Goal: Task Accomplishment & Management: Manage account settings

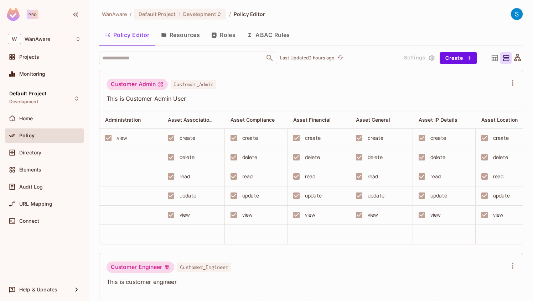
click at [190, 70] on div "Customer Admin Customer_Admin This is Customer Admin User" at bounding box center [310, 90] width 423 height 41
click at [29, 138] on span "Policy" at bounding box center [26, 136] width 15 height 6
click at [31, 40] on span "WanAware" at bounding box center [38, 39] width 26 height 6
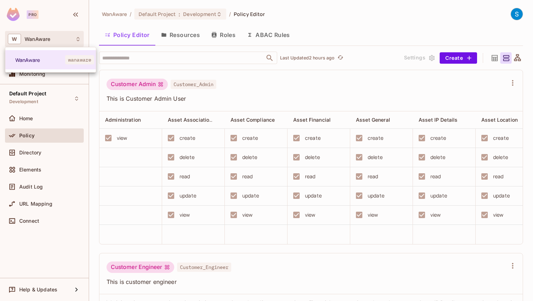
click at [371, 24] on div at bounding box center [266, 150] width 533 height 301
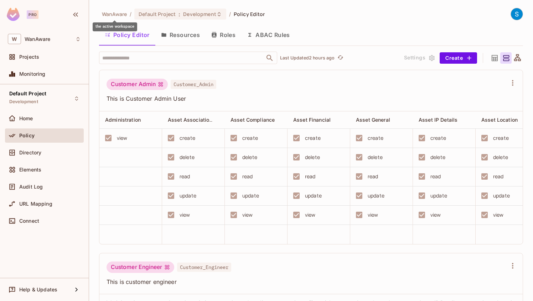
click at [117, 15] on span "WanAware" at bounding box center [114, 14] width 25 height 7
click at [463, 60] on button "Create" at bounding box center [458, 57] width 37 height 11
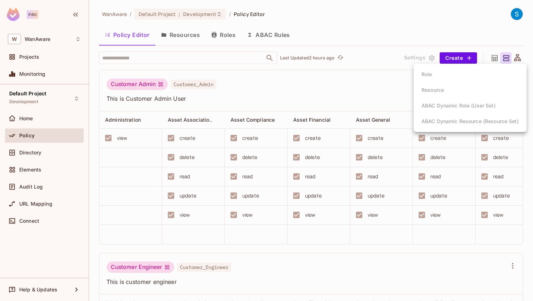
click at [325, 81] on div at bounding box center [266, 150] width 533 height 301
click at [268, 37] on button "ABAC Rules" at bounding box center [268, 35] width 55 height 18
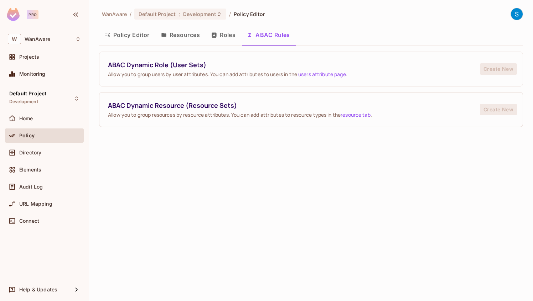
click at [228, 41] on button "Roles" at bounding box center [224, 35] width 36 height 18
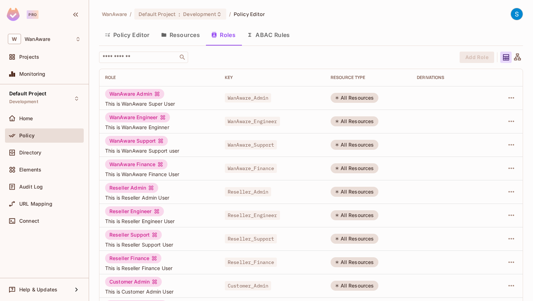
click at [130, 39] on button "Policy Editor" at bounding box center [127, 35] width 56 height 18
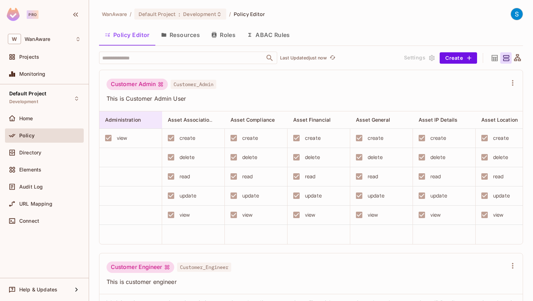
click at [122, 120] on span "Administration" at bounding box center [123, 120] width 36 height 6
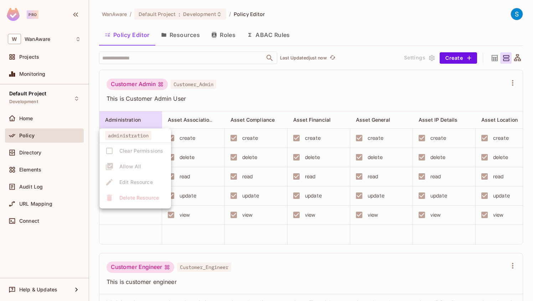
click at [191, 118] on div at bounding box center [266, 150] width 533 height 301
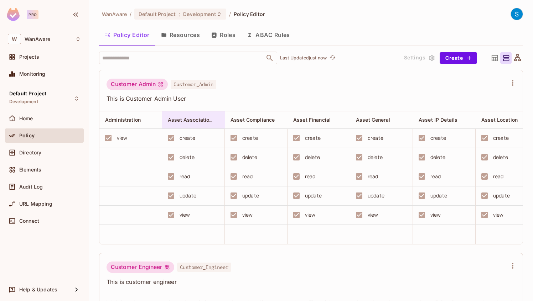
click at [203, 119] on span "Asset Associations" at bounding box center [191, 120] width 47 height 7
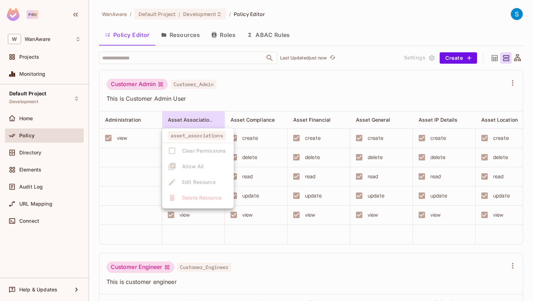
click at [251, 118] on div at bounding box center [266, 150] width 533 height 301
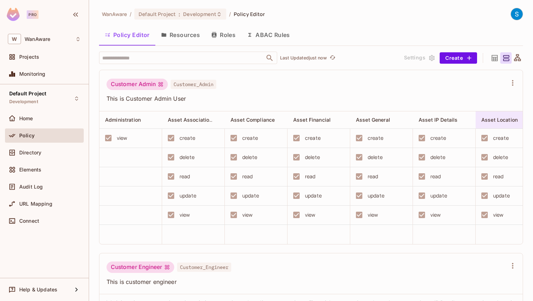
click at [487, 122] on span "Asset Location" at bounding box center [499, 120] width 36 height 6
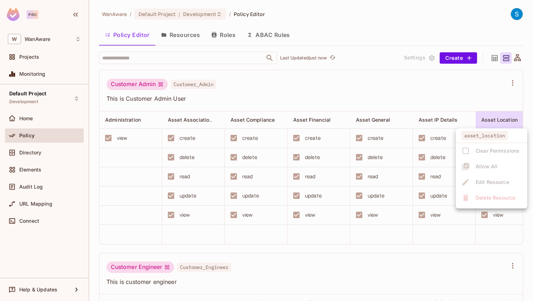
click at [446, 97] on div at bounding box center [266, 150] width 533 height 301
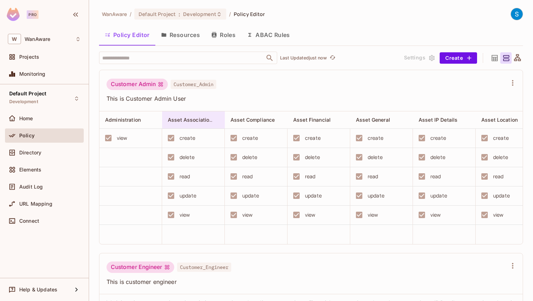
click at [201, 124] on div "Asset Associations" at bounding box center [193, 120] width 63 height 17
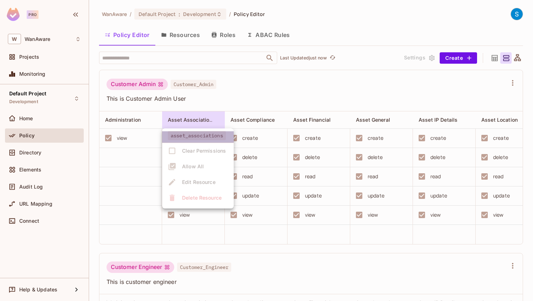
click at [180, 138] on span "asset_associations" at bounding box center [197, 135] width 58 height 9
click at [224, 99] on div at bounding box center [266, 150] width 533 height 301
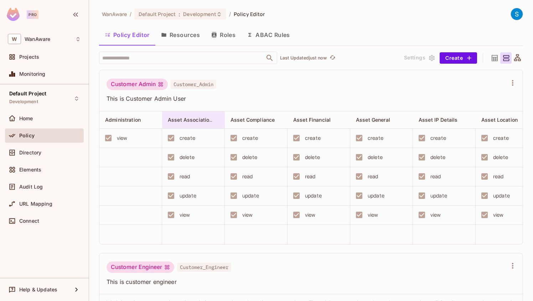
click at [206, 122] on span "Asset Associations" at bounding box center [191, 120] width 47 height 7
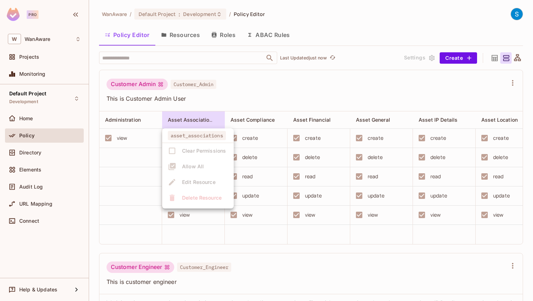
click at [219, 236] on div at bounding box center [266, 150] width 533 height 301
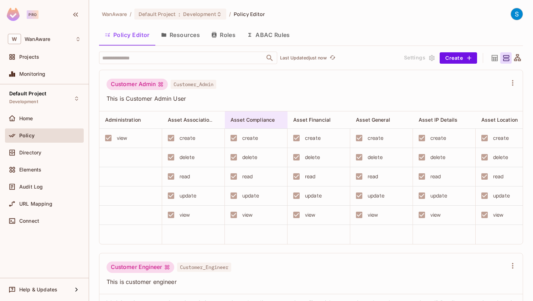
click at [270, 124] on div "Asset Compliance" at bounding box center [259, 120] width 56 height 9
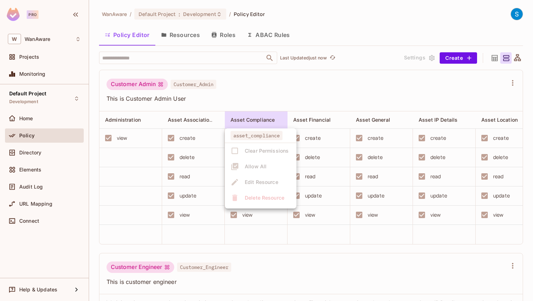
click at [311, 123] on div at bounding box center [266, 150] width 533 height 301
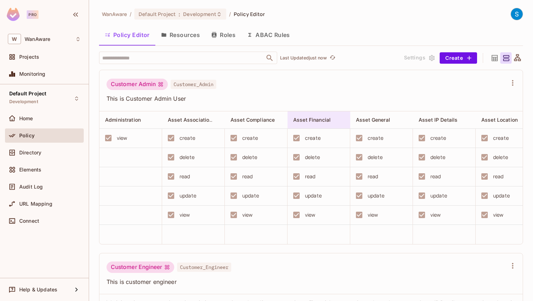
click at [313, 119] on span "Asset Financial" at bounding box center [311, 120] width 37 height 6
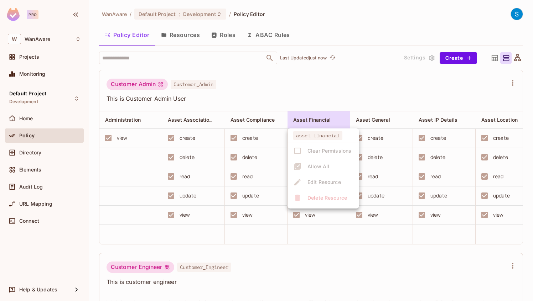
click at [384, 119] on div at bounding box center [266, 150] width 533 height 301
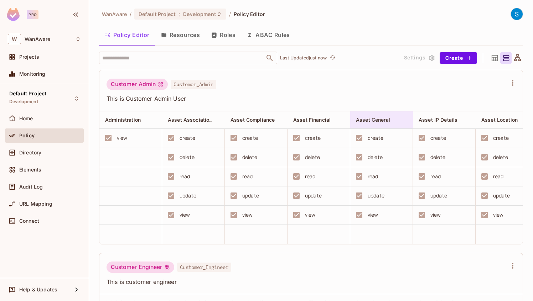
click at [378, 122] on span "Asset General" at bounding box center [373, 120] width 34 height 6
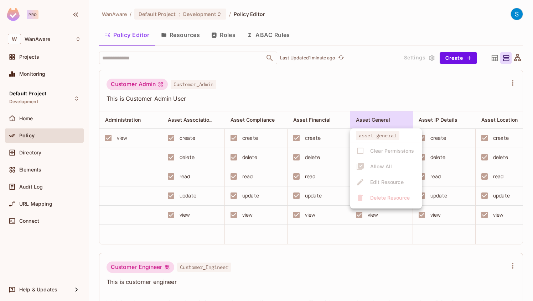
click at [377, 91] on div at bounding box center [266, 150] width 533 height 301
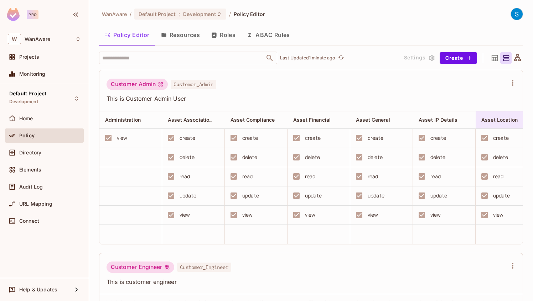
click at [508, 122] on span "Asset Location" at bounding box center [499, 120] width 36 height 6
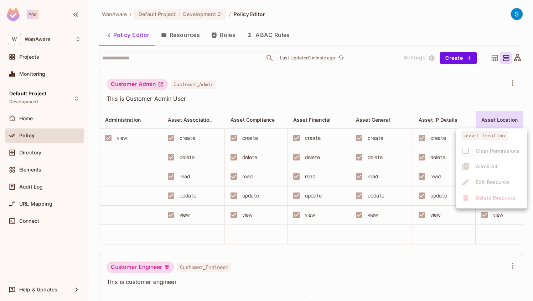
click at [405, 106] on div at bounding box center [266, 150] width 533 height 301
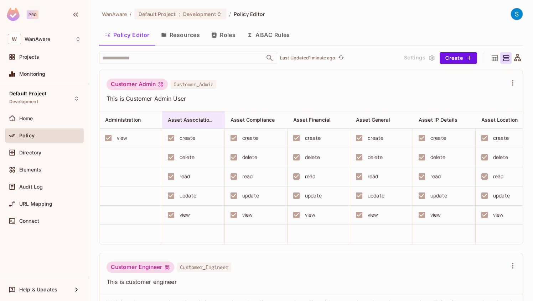
click at [208, 125] on div "Asset Associations" at bounding box center [193, 120] width 63 height 17
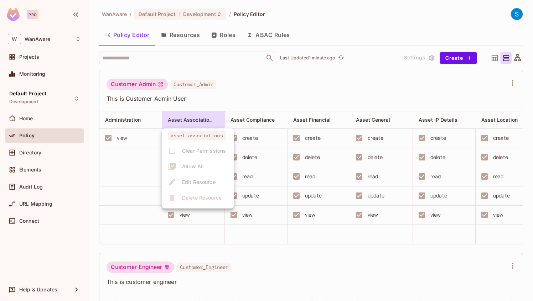
click at [259, 93] on div at bounding box center [266, 150] width 533 height 301
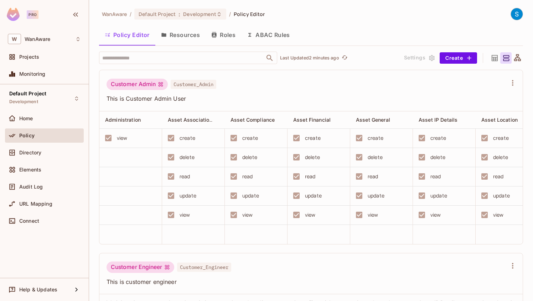
click at [201, 140] on div "create" at bounding box center [191, 138] width 55 height 15
click at [201, 159] on div "delete" at bounding box center [191, 157] width 55 height 15
click at [201, 178] on div "read" at bounding box center [191, 176] width 55 height 15
click at [204, 194] on div "update" at bounding box center [191, 195] width 55 height 15
click at [199, 214] on div "view" at bounding box center [191, 215] width 55 height 15
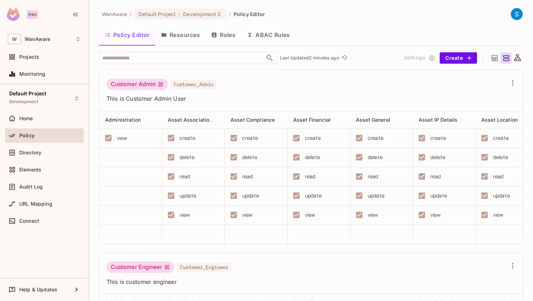
click at [203, 86] on span "Customer_Admin" at bounding box center [194, 84] width 46 height 9
click at [172, 39] on button "Resources" at bounding box center [180, 35] width 50 height 18
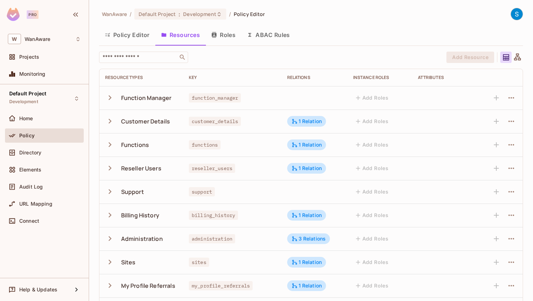
click at [110, 98] on icon "button" at bounding box center [110, 97] width 3 height 5
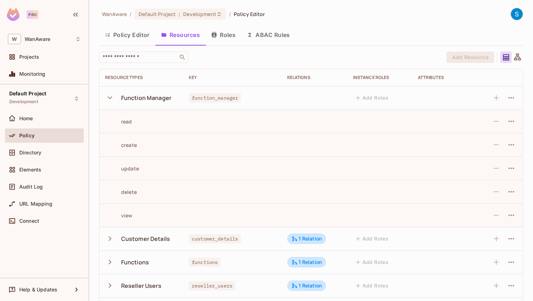
click at [110, 100] on icon "button" at bounding box center [110, 98] width 10 height 10
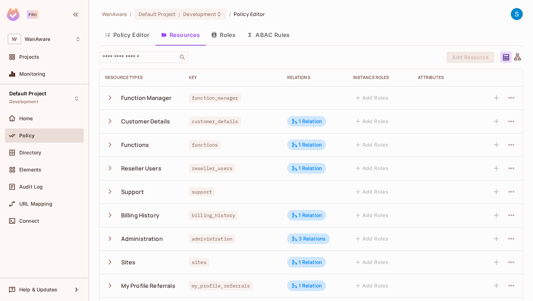
click at [110, 123] on icon "button" at bounding box center [110, 122] width 10 height 10
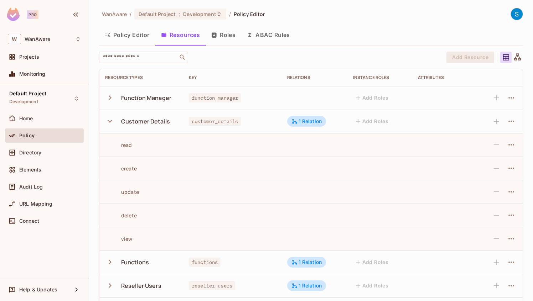
click at [110, 123] on icon "button" at bounding box center [110, 122] width 10 height 10
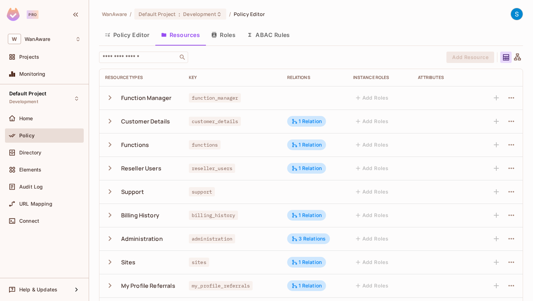
click at [110, 99] on icon "button" at bounding box center [110, 98] width 10 height 10
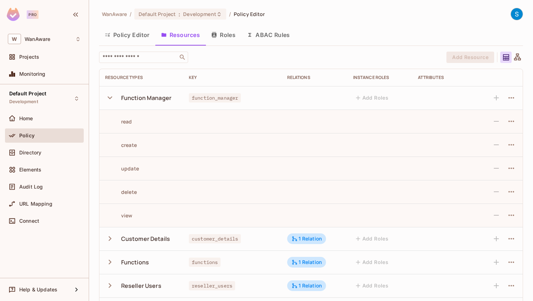
click at [109, 99] on icon "button" at bounding box center [110, 98] width 10 height 10
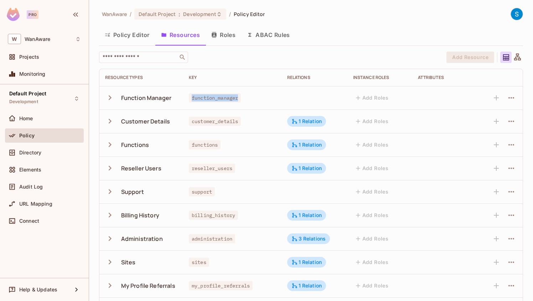
drag, startPoint x: 191, startPoint y: 99, endPoint x: 243, endPoint y: 96, distance: 52.8
click at [243, 96] on div "function_manager" at bounding box center [232, 97] width 87 height 7
click at [110, 100] on icon "button" at bounding box center [110, 98] width 10 height 10
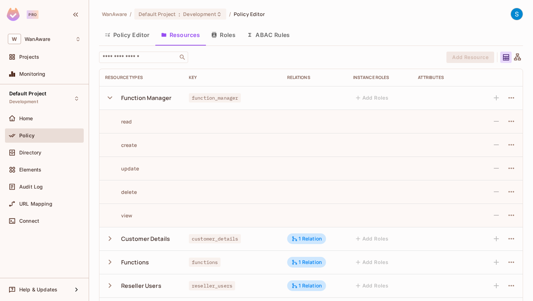
click at [110, 100] on icon "button" at bounding box center [110, 98] width 10 height 10
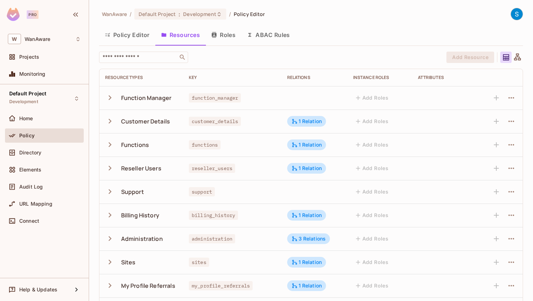
click at [110, 124] on icon "button" at bounding box center [110, 122] width 10 height 10
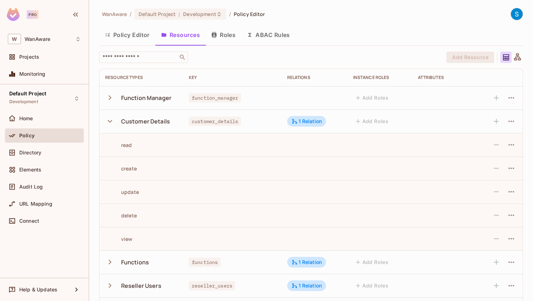
click at [110, 124] on icon "button" at bounding box center [110, 122] width 10 height 10
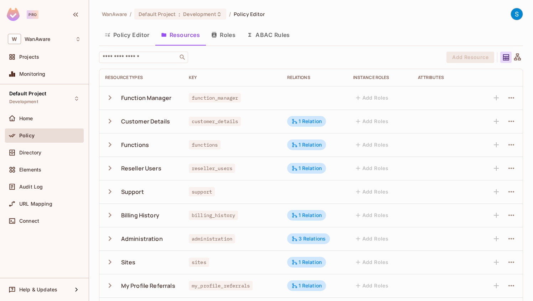
click at [109, 146] on icon "button" at bounding box center [110, 145] width 10 height 10
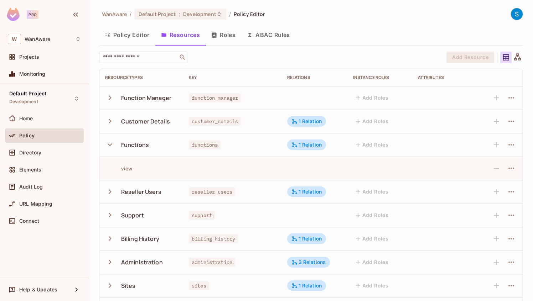
click at [109, 146] on icon "button" at bounding box center [110, 145] width 10 height 10
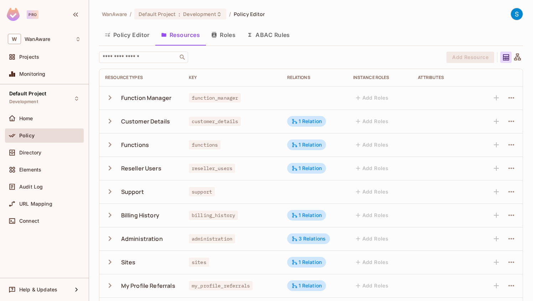
click at [109, 99] on icon "button" at bounding box center [110, 97] width 3 height 5
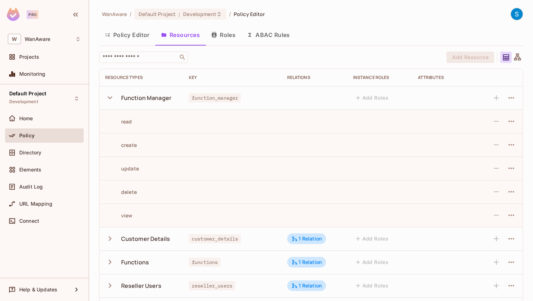
click at [109, 99] on icon "button" at bounding box center [110, 98] width 10 height 10
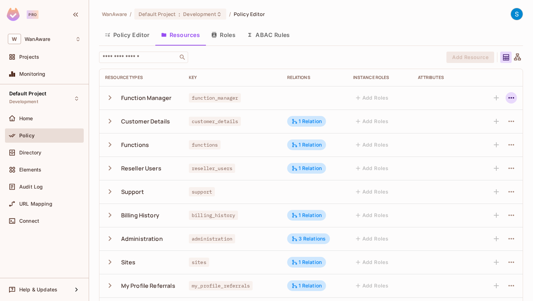
click at [511, 99] on icon "button" at bounding box center [511, 98] width 9 height 9
click at [349, 25] on div at bounding box center [266, 150] width 533 height 301
click at [110, 124] on icon "button" at bounding box center [110, 122] width 10 height 10
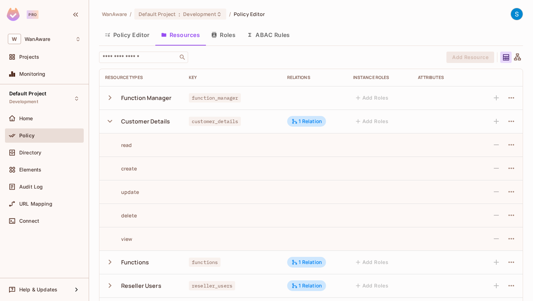
click at [110, 124] on icon "button" at bounding box center [110, 122] width 10 height 10
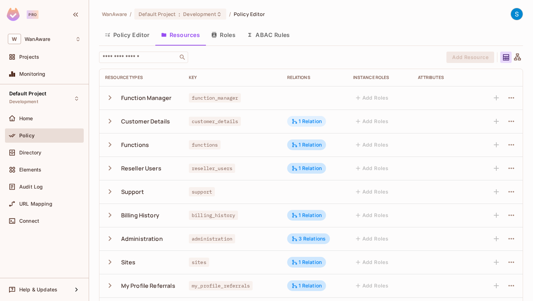
click at [317, 123] on div "1 Relation" at bounding box center [306, 121] width 31 height 6
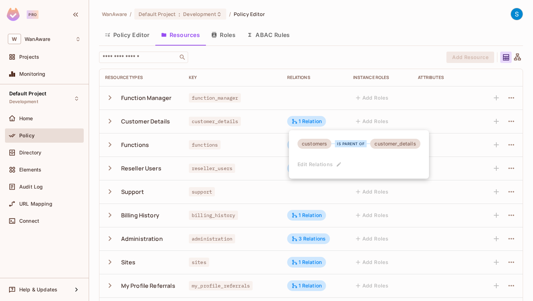
click at [339, 18] on div at bounding box center [266, 150] width 533 height 301
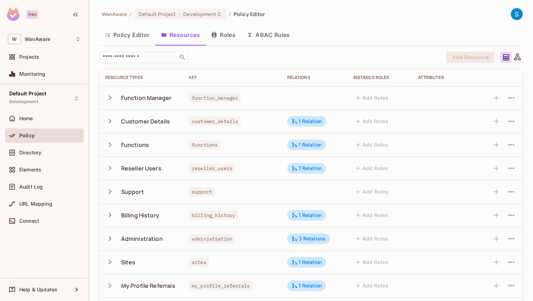
click at [110, 98] on icon "button" at bounding box center [110, 97] width 3 height 5
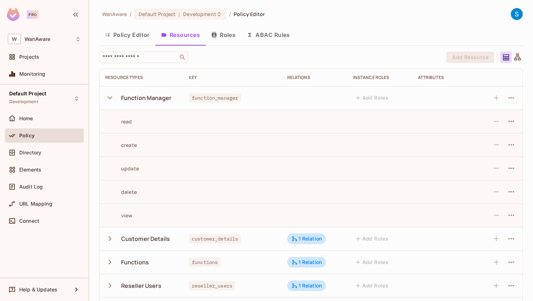
click at [111, 99] on icon "button" at bounding box center [110, 98] width 10 height 10
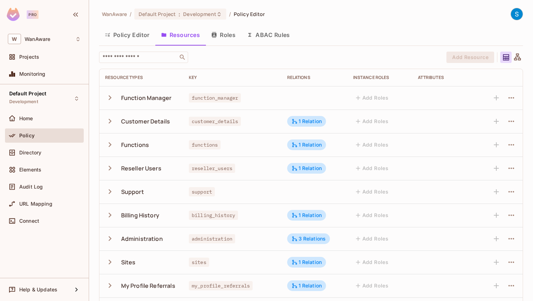
click at [130, 35] on button "Policy Editor" at bounding box center [127, 35] width 56 height 18
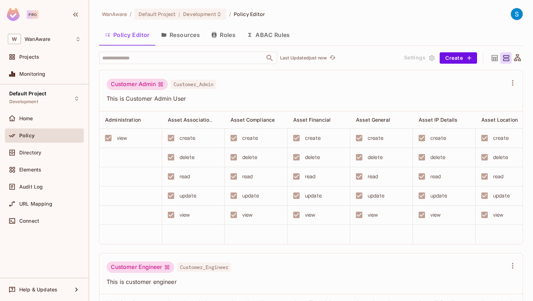
click at [185, 33] on button "Resources" at bounding box center [180, 35] width 50 height 18
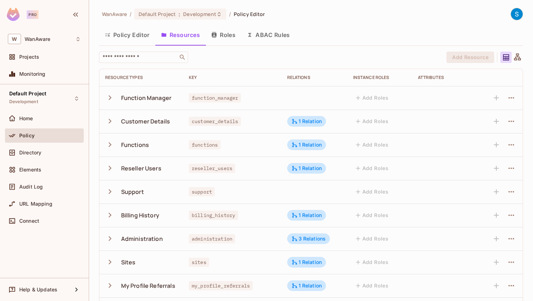
click at [128, 35] on button "Policy Editor" at bounding box center [127, 35] width 56 height 18
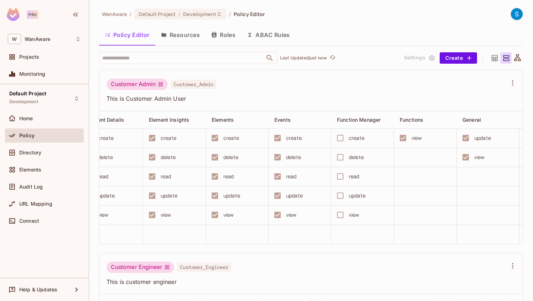
scroll to position [0, 1023]
click at [363, 115] on div "Function Manager" at bounding box center [362, 120] width 63 height 17
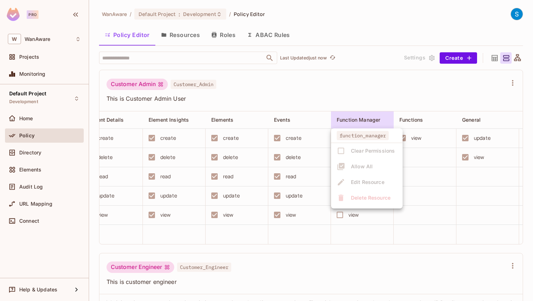
click at [332, 80] on div at bounding box center [266, 150] width 533 height 301
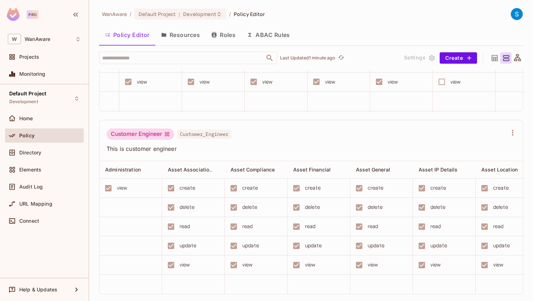
scroll to position [0, 0]
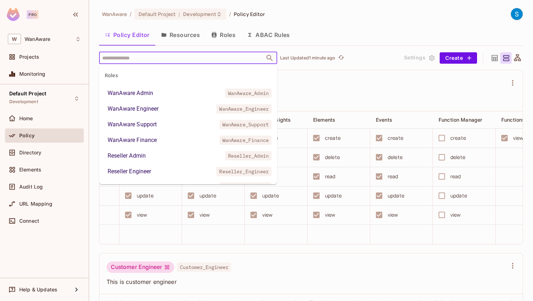
click at [135, 58] on input "text" at bounding box center [181, 58] width 163 height 12
type input "***"
click at [132, 93] on div "WanAware Admin" at bounding box center [131, 93] width 46 height 9
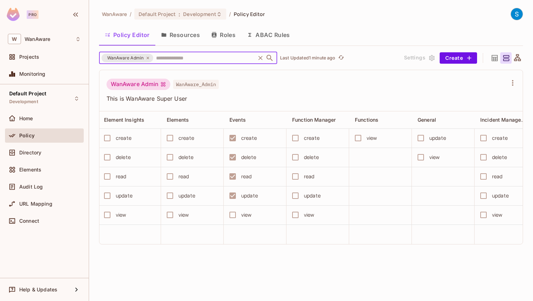
scroll to position [0, 1064]
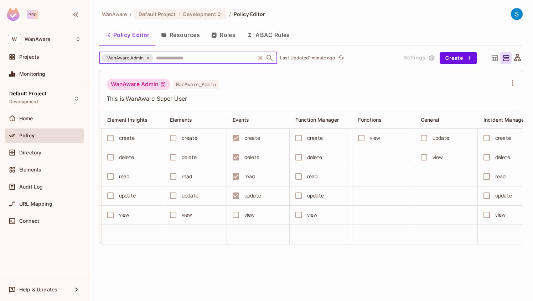
click at [299, 138] on div "create" at bounding box center [318, 138] width 55 height 15
click at [148, 57] on icon at bounding box center [148, 58] width 4 height 4
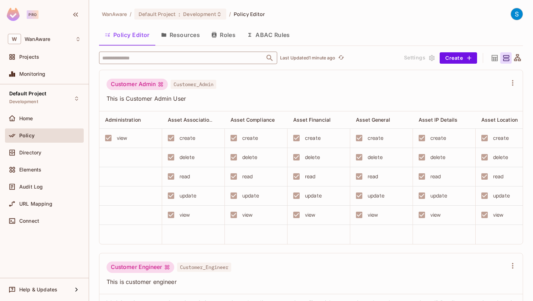
click at [186, 36] on button "Resources" at bounding box center [180, 35] width 50 height 18
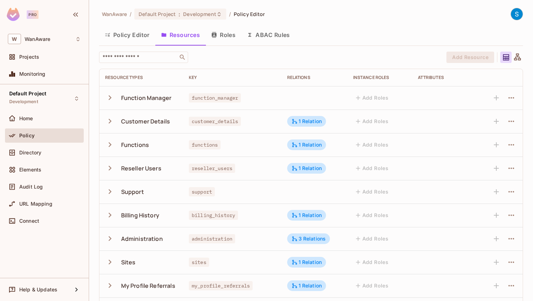
click at [111, 99] on icon "button" at bounding box center [110, 98] width 10 height 10
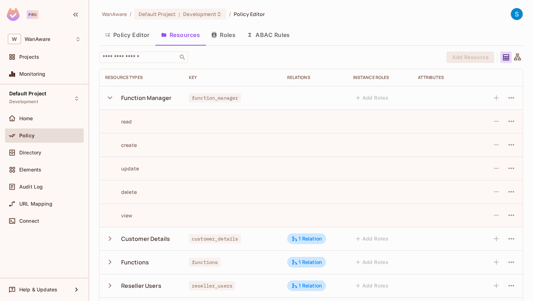
click at [109, 97] on icon "button" at bounding box center [110, 98] width 10 height 10
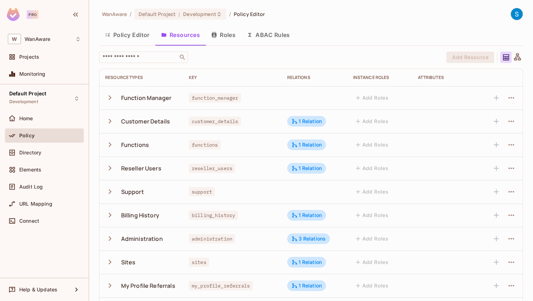
click at [109, 97] on icon "button" at bounding box center [110, 97] width 3 height 5
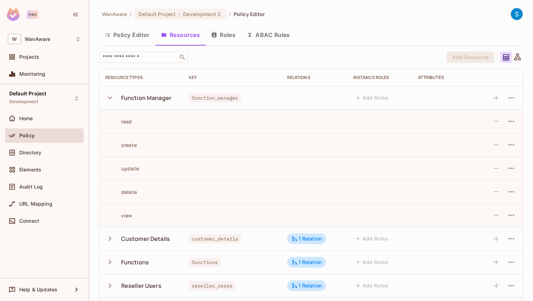
click at [109, 97] on icon "button" at bounding box center [110, 98] width 10 height 10
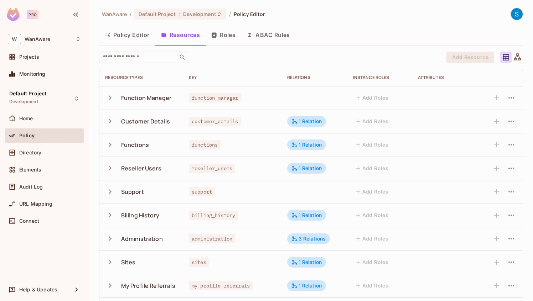
click at [128, 31] on button "Policy Editor" at bounding box center [127, 35] width 56 height 18
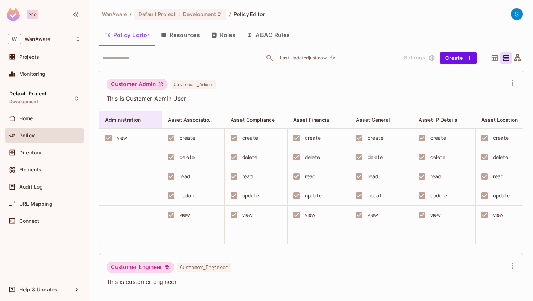
click at [132, 118] on span "Administration" at bounding box center [123, 120] width 36 height 6
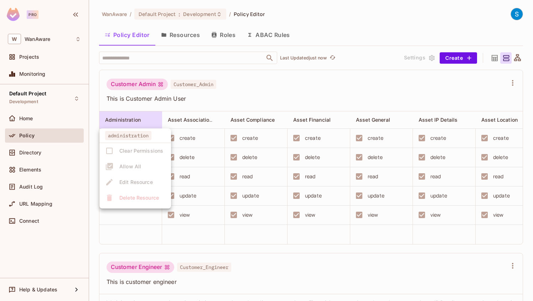
click at [253, 95] on div at bounding box center [266, 150] width 533 height 301
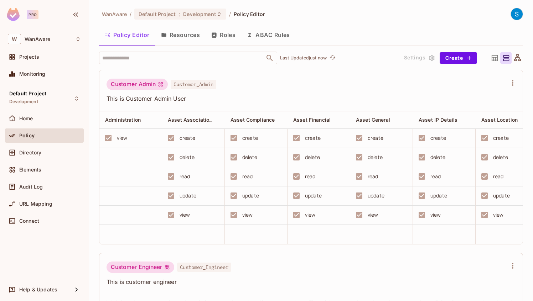
click at [231, 38] on button "Roles" at bounding box center [224, 35] width 36 height 18
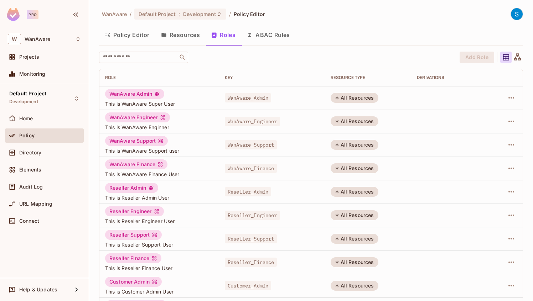
click at [135, 35] on button "Policy Editor" at bounding box center [127, 35] width 56 height 18
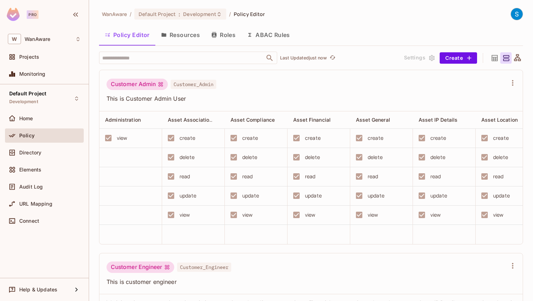
click at [179, 35] on button "Resources" at bounding box center [180, 35] width 50 height 18
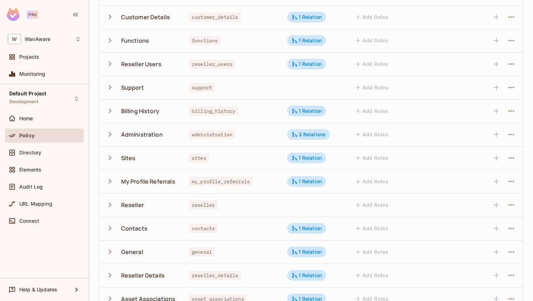
scroll to position [103, 0]
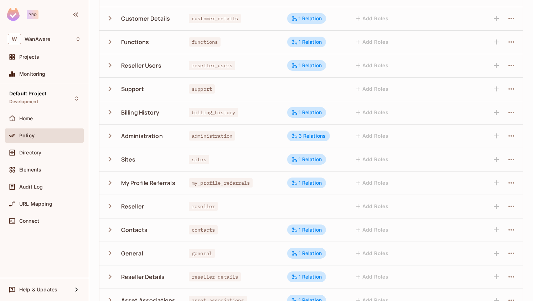
click at [107, 138] on icon "button" at bounding box center [110, 136] width 10 height 10
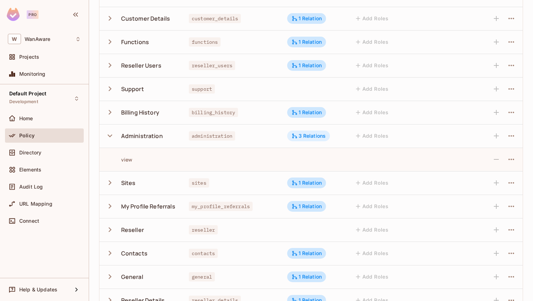
click at [315, 135] on div "3 Relations" at bounding box center [308, 136] width 35 height 6
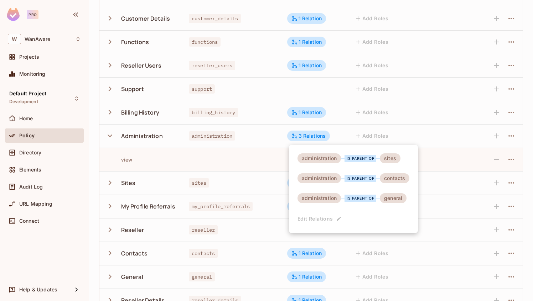
click at [158, 161] on div at bounding box center [266, 150] width 533 height 301
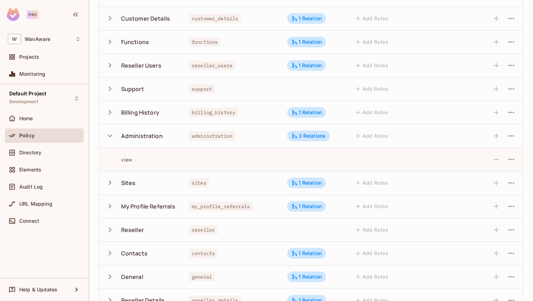
click at [108, 136] on icon "button" at bounding box center [110, 136] width 10 height 10
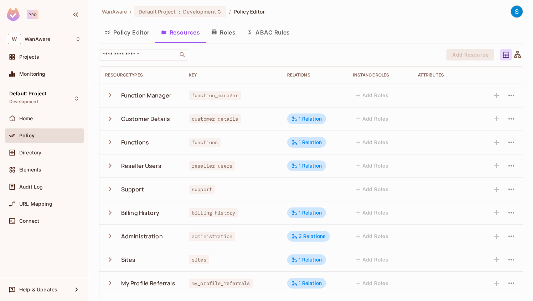
scroll to position [0, 0]
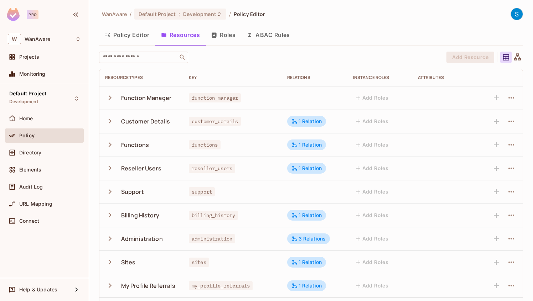
click at [231, 37] on button "Roles" at bounding box center [224, 35] width 36 height 18
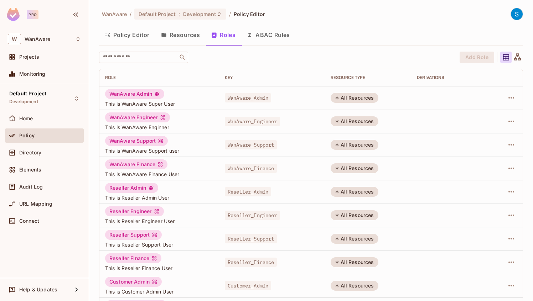
click at [361, 98] on div "All Resources" at bounding box center [355, 98] width 48 height 10
click at [118, 36] on button "Policy Editor" at bounding box center [127, 35] width 56 height 18
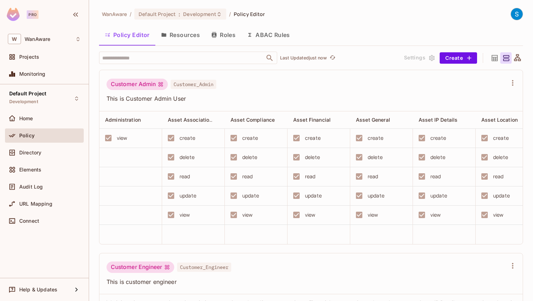
click at [227, 42] on button "Roles" at bounding box center [224, 35] width 36 height 18
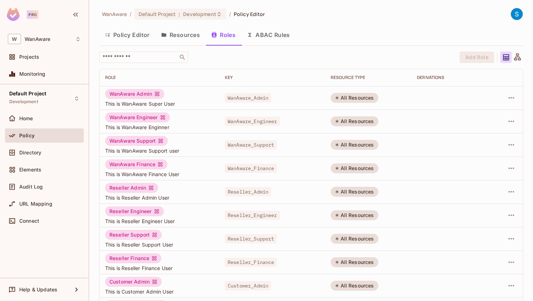
click at [273, 40] on button "ABAC Rules" at bounding box center [268, 35] width 55 height 18
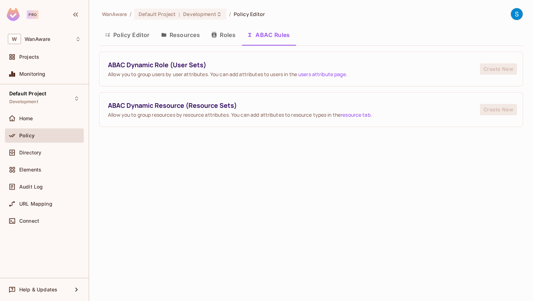
click at [131, 35] on button "Policy Editor" at bounding box center [127, 35] width 56 height 18
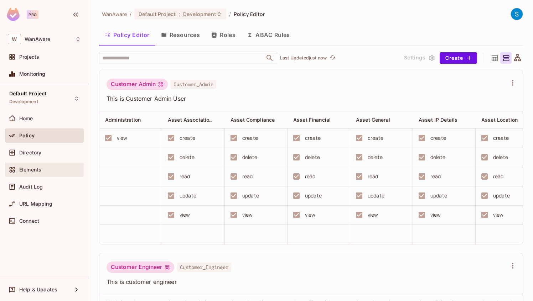
click at [38, 169] on span "Elements" at bounding box center [30, 170] width 22 height 6
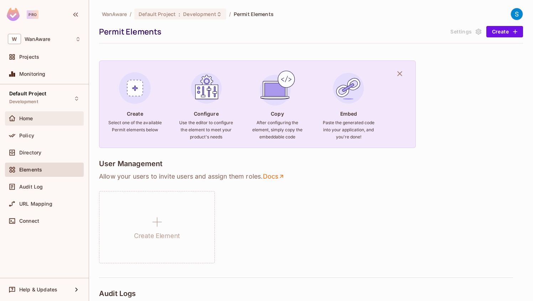
click at [38, 119] on div "Home" at bounding box center [50, 119] width 62 height 6
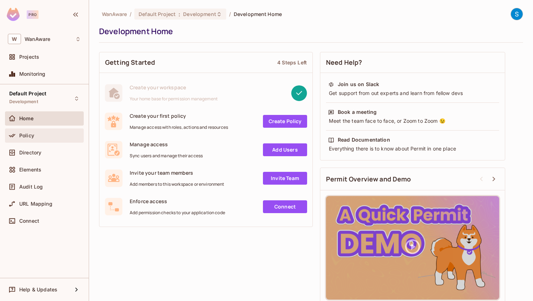
click at [30, 137] on span "Policy" at bounding box center [26, 136] width 15 height 6
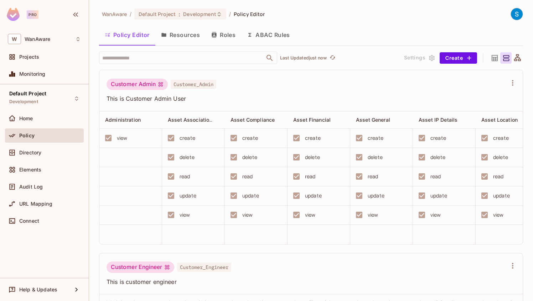
click at [179, 38] on button "Resources" at bounding box center [180, 35] width 50 height 18
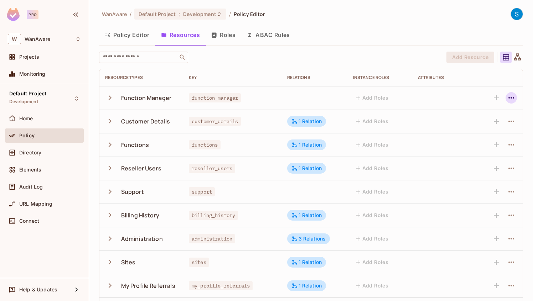
click at [512, 98] on icon "button" at bounding box center [511, 98] width 9 height 9
click at [263, 68] on div at bounding box center [266, 150] width 533 height 301
click at [272, 34] on button "ABAC Rules" at bounding box center [268, 35] width 55 height 18
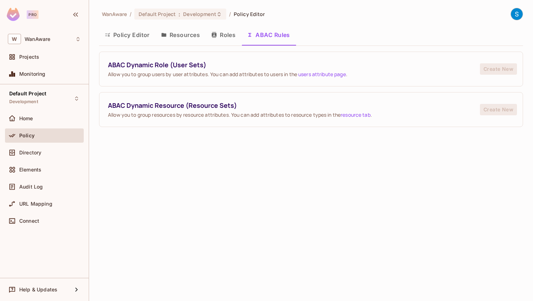
click at [185, 35] on button "Resources" at bounding box center [180, 35] width 50 height 18
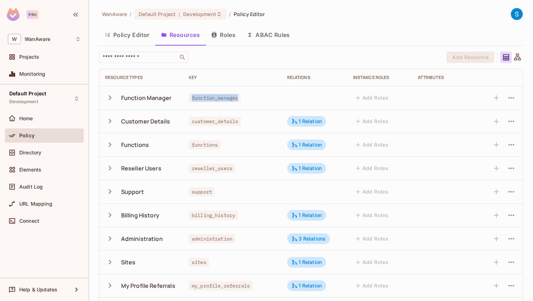
drag, startPoint x: 191, startPoint y: 97, endPoint x: 241, endPoint y: 98, distance: 50.3
click at [241, 98] on span "function_manager" at bounding box center [215, 97] width 52 height 9
click at [252, 103] on td "function_manager" at bounding box center [232, 98] width 98 height 24
click at [110, 102] on icon "button" at bounding box center [110, 98] width 10 height 10
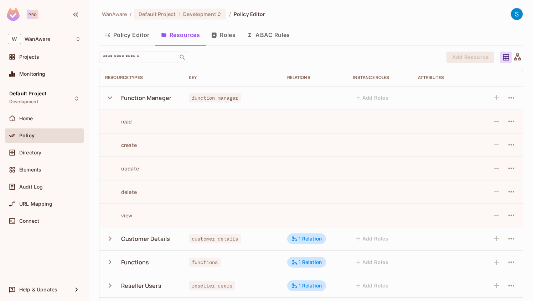
click at [110, 102] on icon "button" at bounding box center [110, 98] width 10 height 10
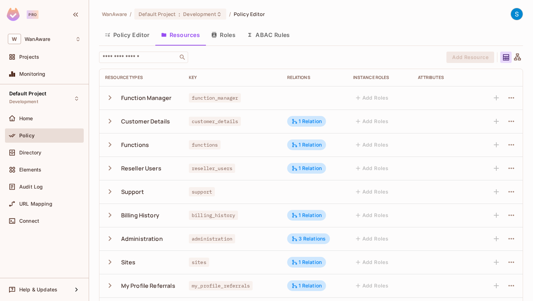
click at [110, 100] on icon "button" at bounding box center [110, 98] width 10 height 10
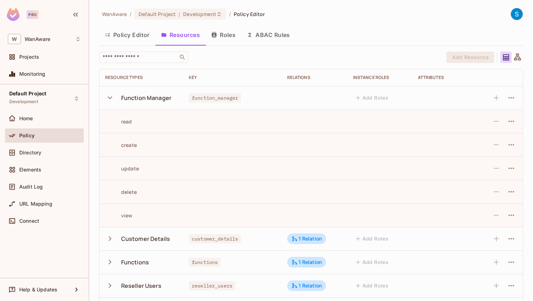
click at [110, 100] on icon "button" at bounding box center [110, 98] width 10 height 10
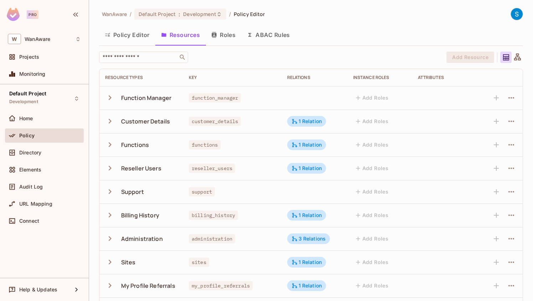
click at [119, 40] on button "Policy Editor" at bounding box center [127, 35] width 56 height 18
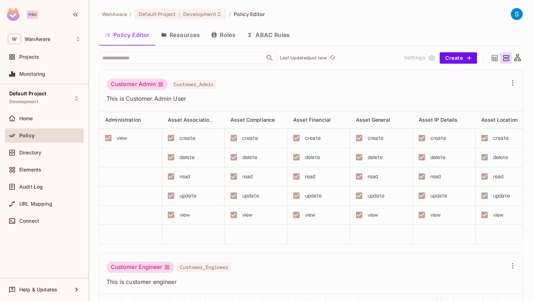
click at [230, 35] on button "Roles" at bounding box center [224, 35] width 36 height 18
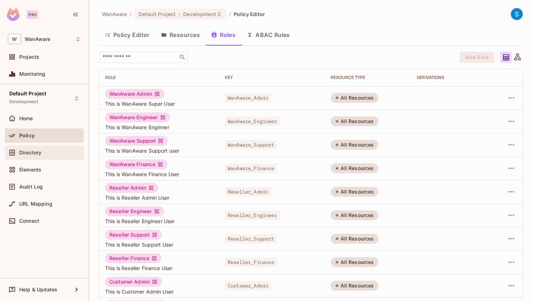
click at [30, 152] on span "Directory" at bounding box center [30, 153] width 22 height 6
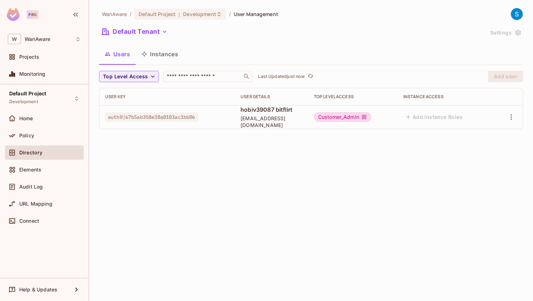
click at [186, 119] on span "auth0|67b5ab358e38a0103ac1bb06" at bounding box center [151, 117] width 93 height 9
click at [51, 38] on div "W WanAware" at bounding box center [44, 39] width 73 height 10
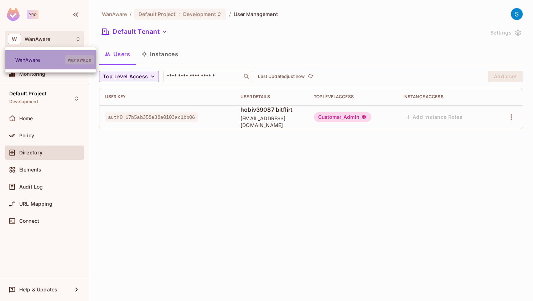
click at [24, 58] on span "WanAware" at bounding box center [40, 60] width 50 height 7
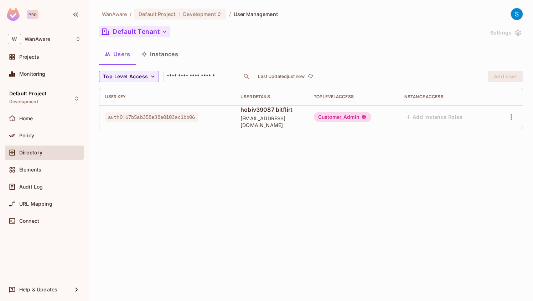
click at [162, 31] on icon "button" at bounding box center [164, 31] width 7 height 7
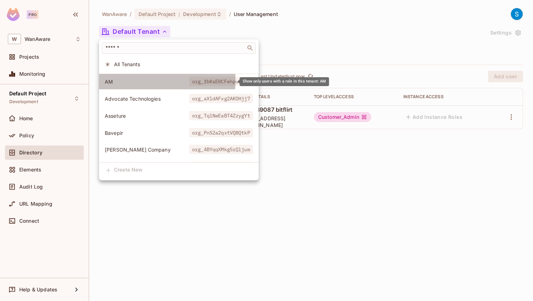
click at [130, 81] on span "AM" at bounding box center [147, 81] width 84 height 7
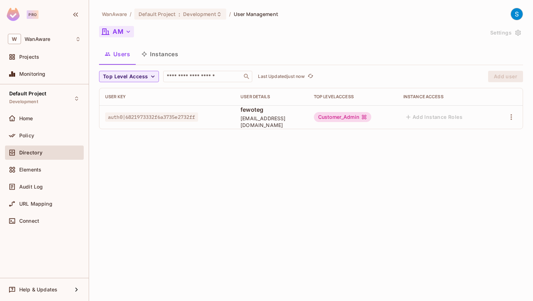
click at [143, 120] on span "auth0|6821973332f6a3735e2732ff" at bounding box center [151, 117] width 93 height 9
click at [360, 119] on div "Customer_Admin" at bounding box center [342, 117] width 57 height 10
click at [387, 193] on div "WanAware / Default Project : Development / User Management AM Settings Users In…" at bounding box center [311, 150] width 444 height 301
click at [513, 118] on icon "button" at bounding box center [511, 117] width 9 height 9
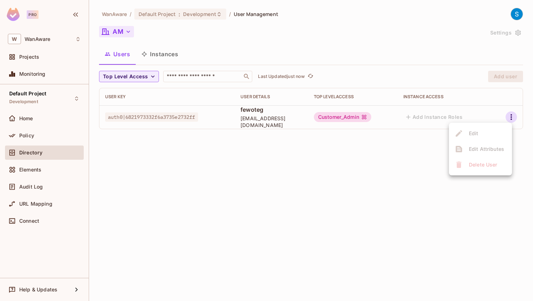
click at [330, 209] on div at bounding box center [266, 150] width 533 height 301
click at [198, 118] on span "auth0|6821973332f6a3735e2732ff" at bounding box center [151, 117] width 93 height 9
click at [154, 55] on button "Instances" at bounding box center [160, 54] width 48 height 18
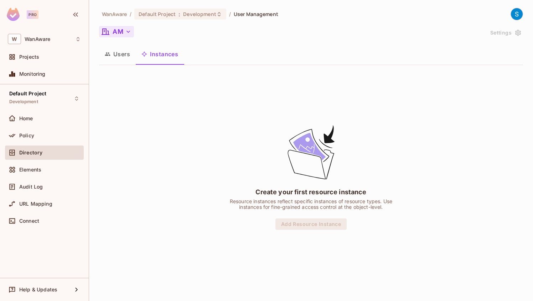
click at [120, 58] on button "Users" at bounding box center [117, 54] width 37 height 18
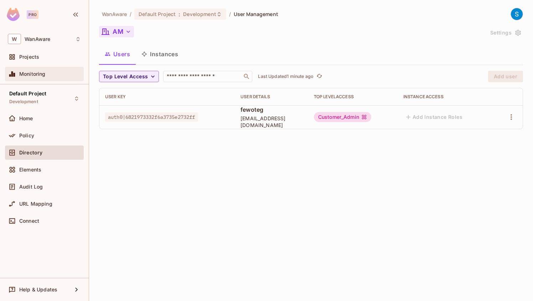
click at [43, 76] on span "Monitoring" at bounding box center [32, 74] width 26 height 6
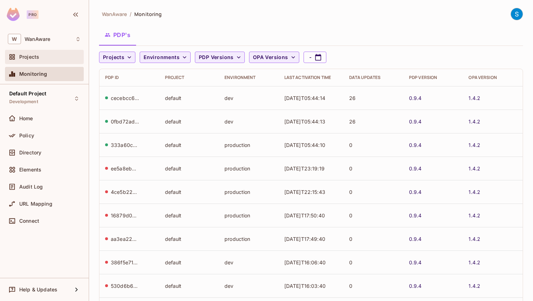
click at [24, 57] on span "Projects" at bounding box center [29, 57] width 20 height 6
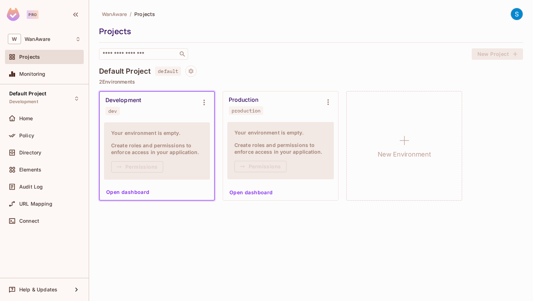
click at [140, 192] on button "Open dashboard" at bounding box center [127, 192] width 49 height 11
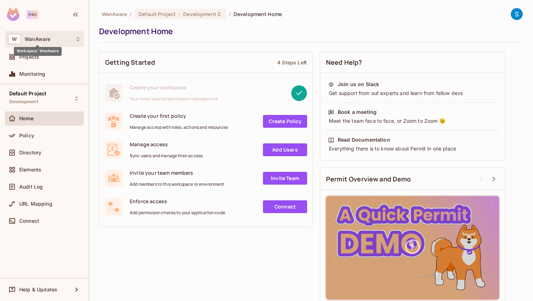
click at [37, 41] on span "WanAware" at bounding box center [38, 39] width 26 height 6
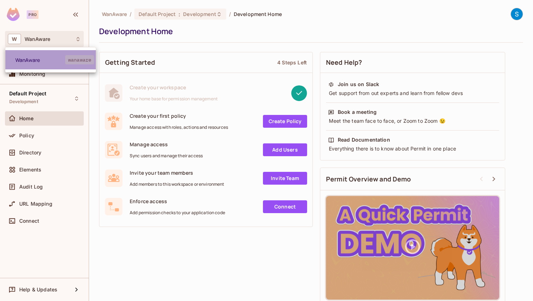
click at [34, 60] on span "WanAware" at bounding box center [40, 60] width 50 height 7
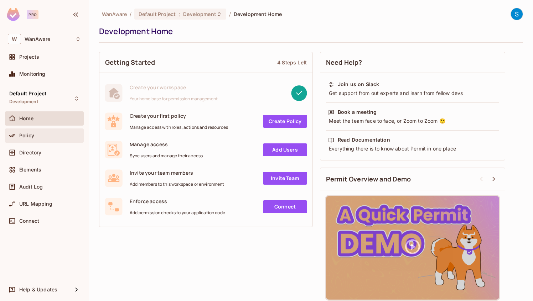
click at [46, 139] on div "Policy" at bounding box center [44, 135] width 73 height 9
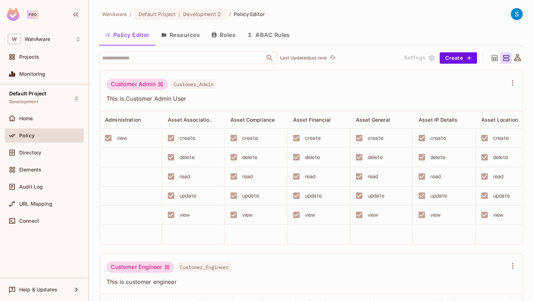
click at [223, 35] on button "Roles" at bounding box center [224, 35] width 36 height 18
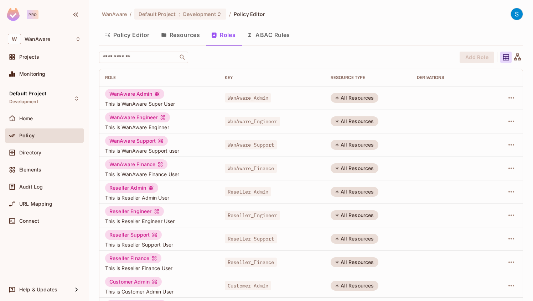
click at [274, 37] on button "ABAC Rules" at bounding box center [268, 35] width 55 height 18
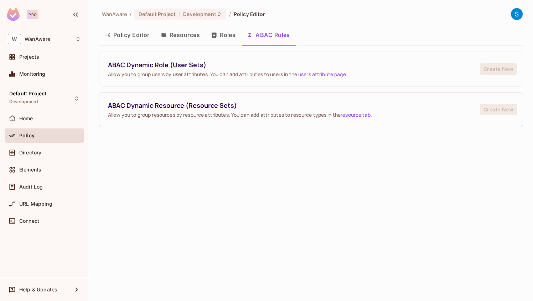
click at [364, 117] on link "resource tab" at bounding box center [356, 115] width 30 height 7
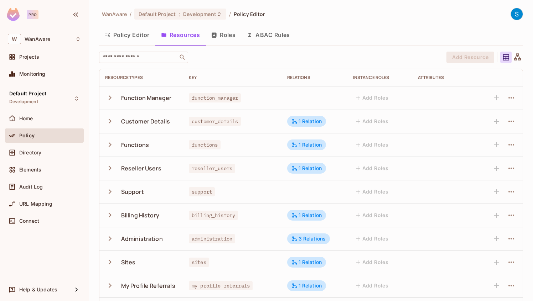
click at [272, 36] on button "ABAC Rules" at bounding box center [268, 35] width 55 height 18
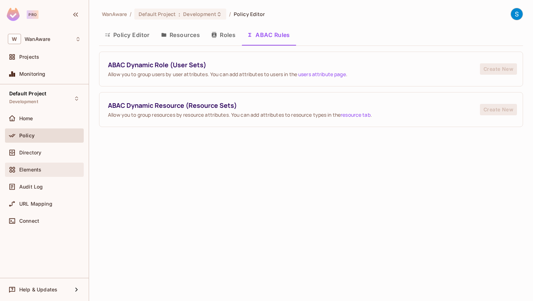
click at [34, 170] on span "Elements" at bounding box center [30, 170] width 22 height 6
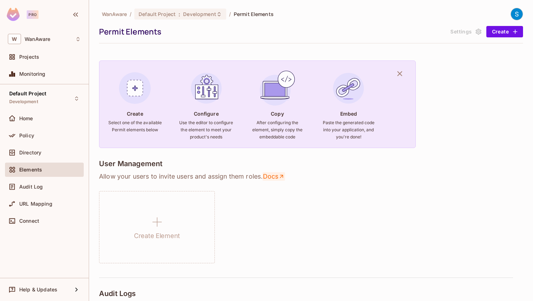
click at [282, 178] on icon at bounding box center [281, 177] width 6 height 6
click at [32, 124] on div "Home" at bounding box center [44, 119] width 79 height 14
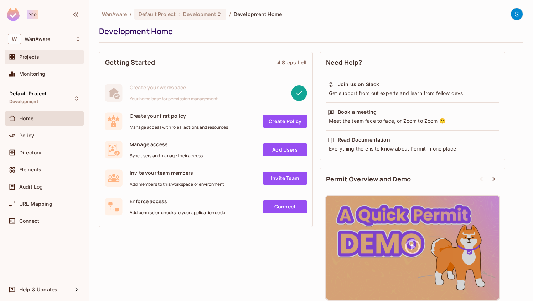
click at [41, 57] on div "Projects" at bounding box center [50, 57] width 62 height 6
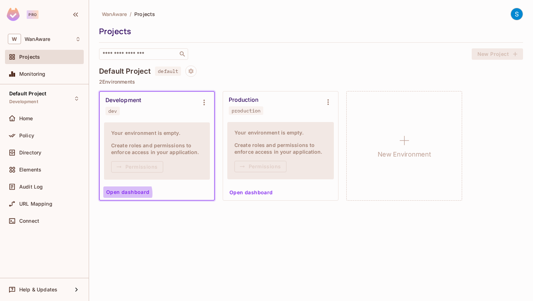
click at [127, 194] on button "Open dashboard" at bounding box center [127, 192] width 49 height 11
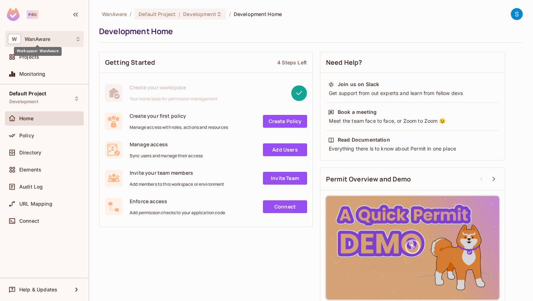
click at [46, 41] on span "WanAware" at bounding box center [38, 39] width 26 height 6
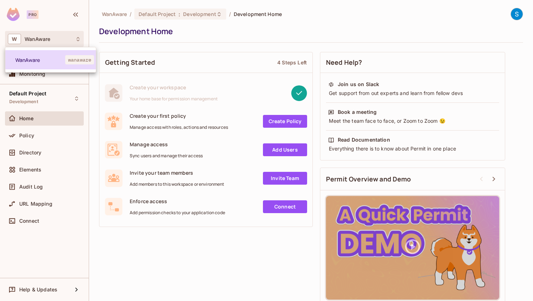
click at [29, 58] on span "WanAware" at bounding box center [40, 60] width 50 height 7
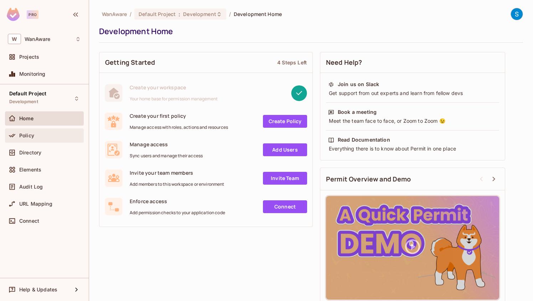
click at [30, 136] on span "Policy" at bounding box center [26, 136] width 15 height 6
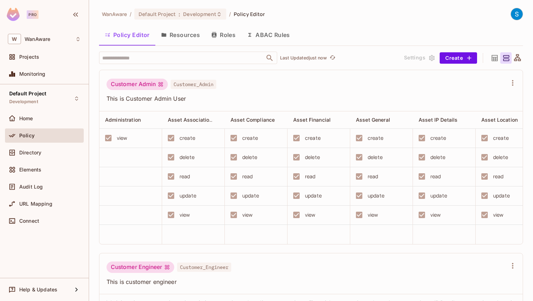
click at [264, 35] on button "ABAC Rules" at bounding box center [268, 35] width 55 height 18
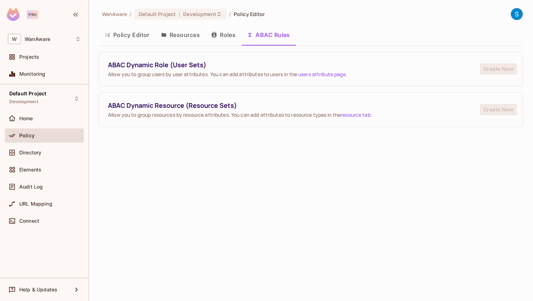
click at [181, 37] on button "Resources" at bounding box center [180, 35] width 50 height 18
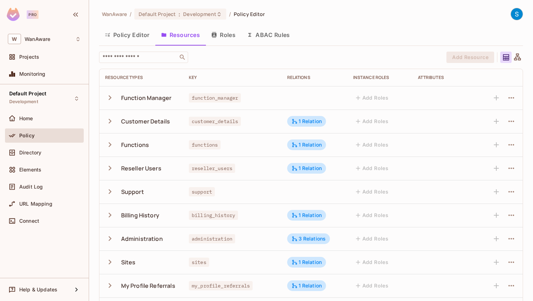
click at [283, 35] on button "ABAC Rules" at bounding box center [268, 35] width 55 height 18
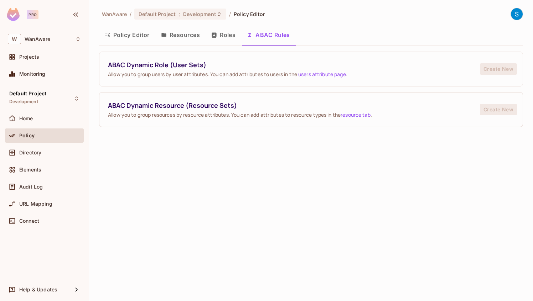
click at [127, 35] on button "Policy Editor" at bounding box center [127, 35] width 56 height 18
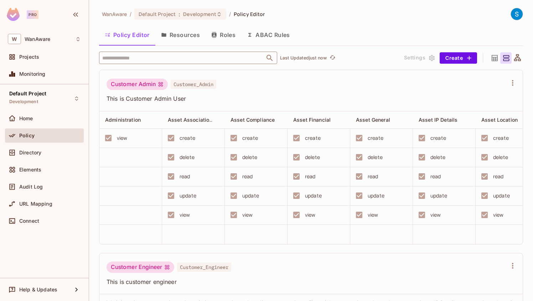
click at [250, 58] on input "text" at bounding box center [181, 58] width 163 height 12
click at [316, 34] on div "Policy Editor Resources Roles ABAC Rules" at bounding box center [311, 35] width 424 height 18
click at [298, 88] on div "Customer Admin Customer_Admin" at bounding box center [307, 86] width 401 height 14
click at [276, 92] on div "Customer Admin Customer_Admin" at bounding box center [307, 86] width 401 height 14
